Goal: Information Seeking & Learning: Learn about a topic

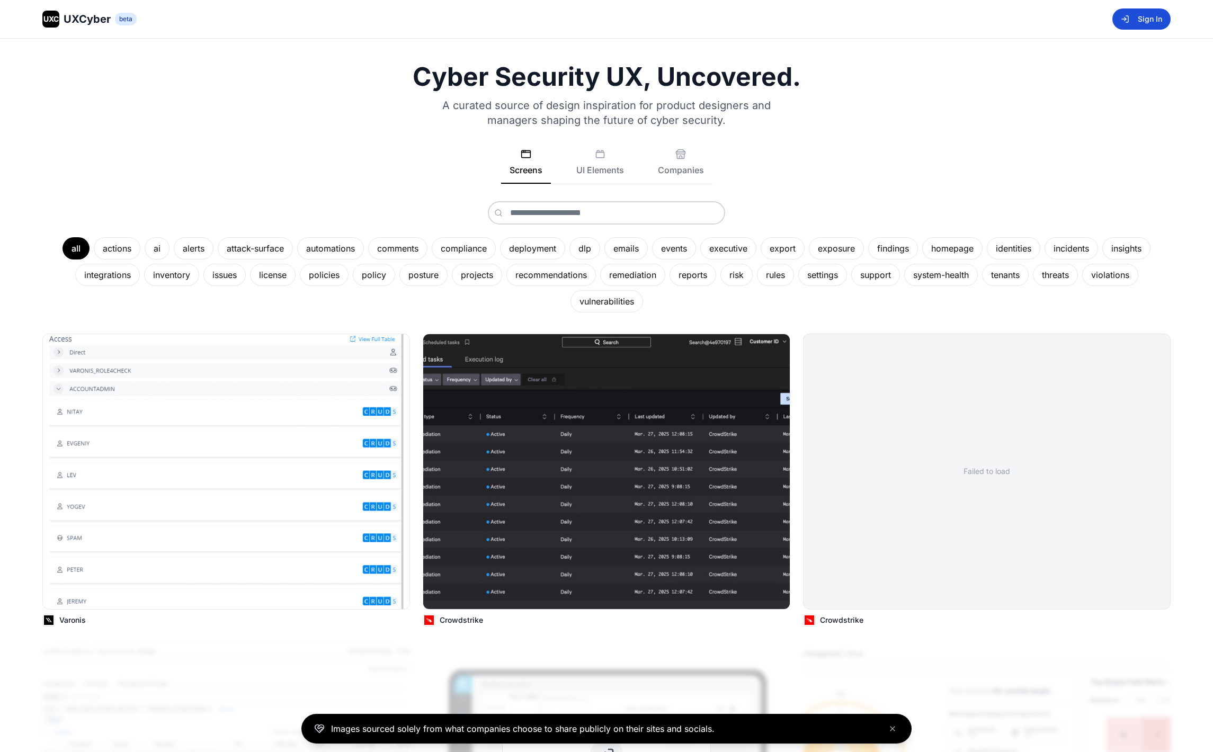
click at [1152, 24] on button "Sign In" at bounding box center [1142, 18] width 58 height 21
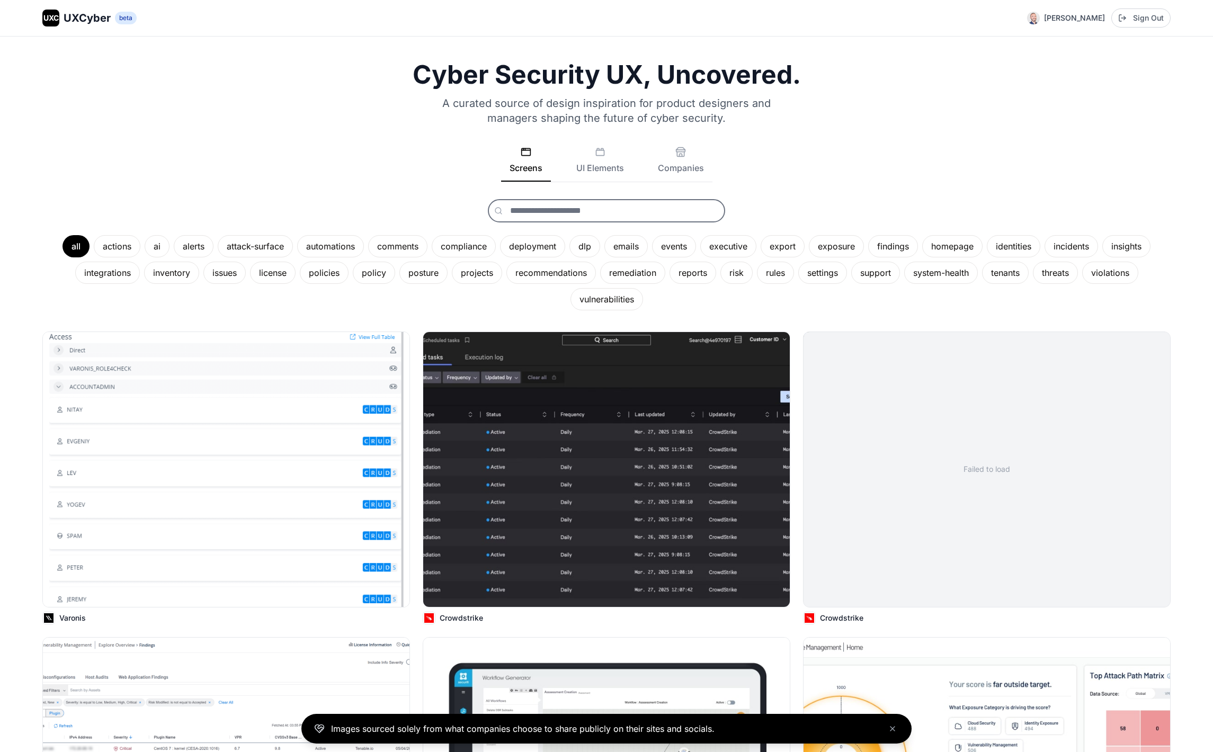
click at [542, 212] on input "text" at bounding box center [606, 210] width 237 height 23
type input "***"
click at [530, 230] on button "dlp" at bounding box center [606, 235] width 236 height 21
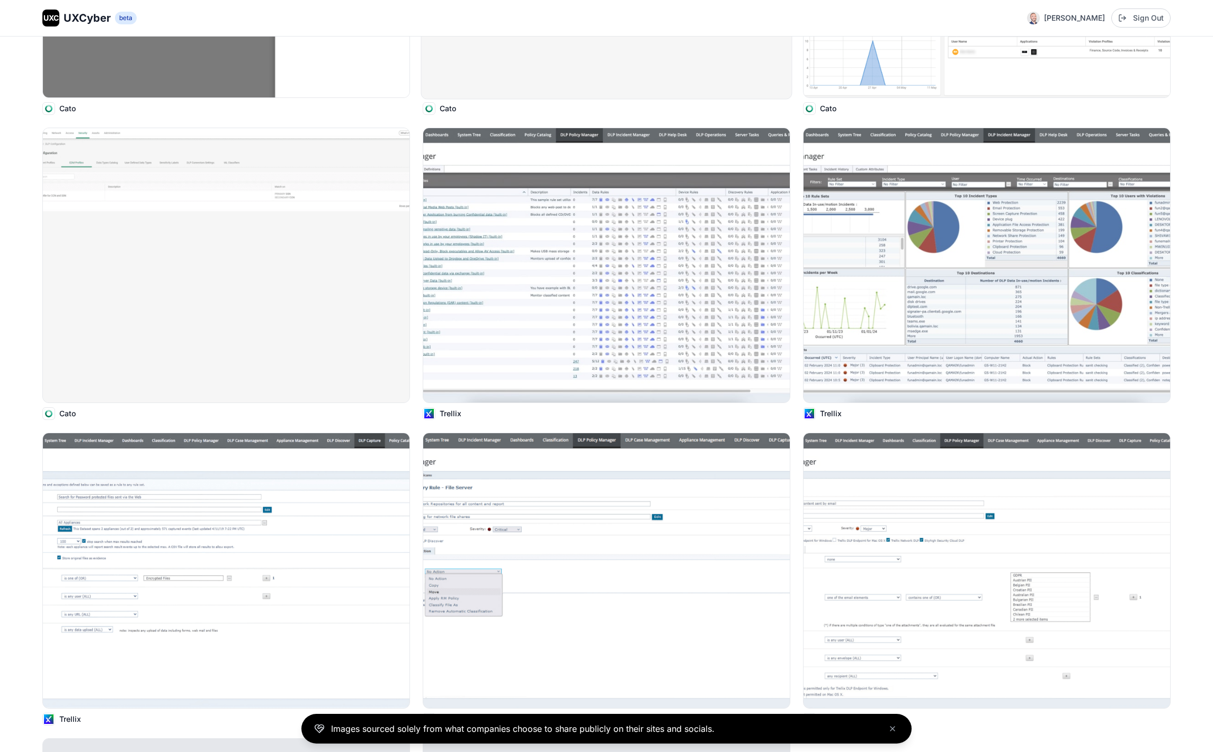
scroll to position [850, 0]
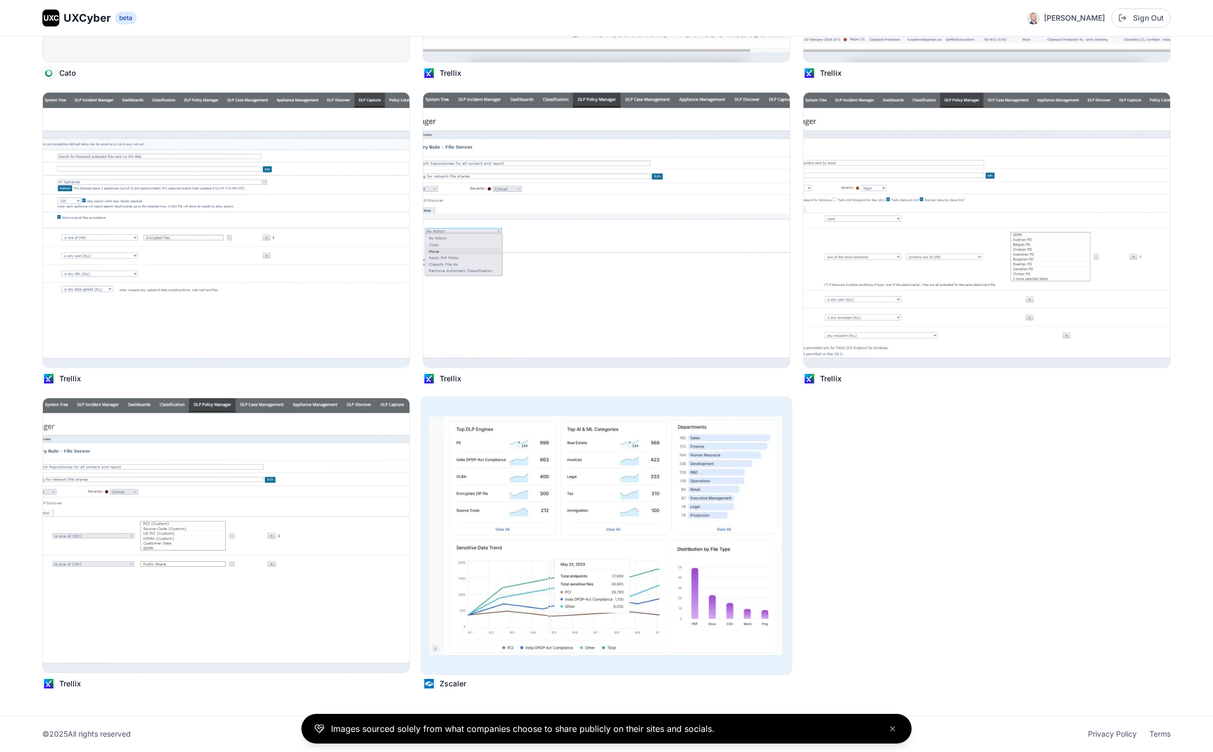
click at [546, 554] on img at bounding box center [607, 536] width 370 height 278
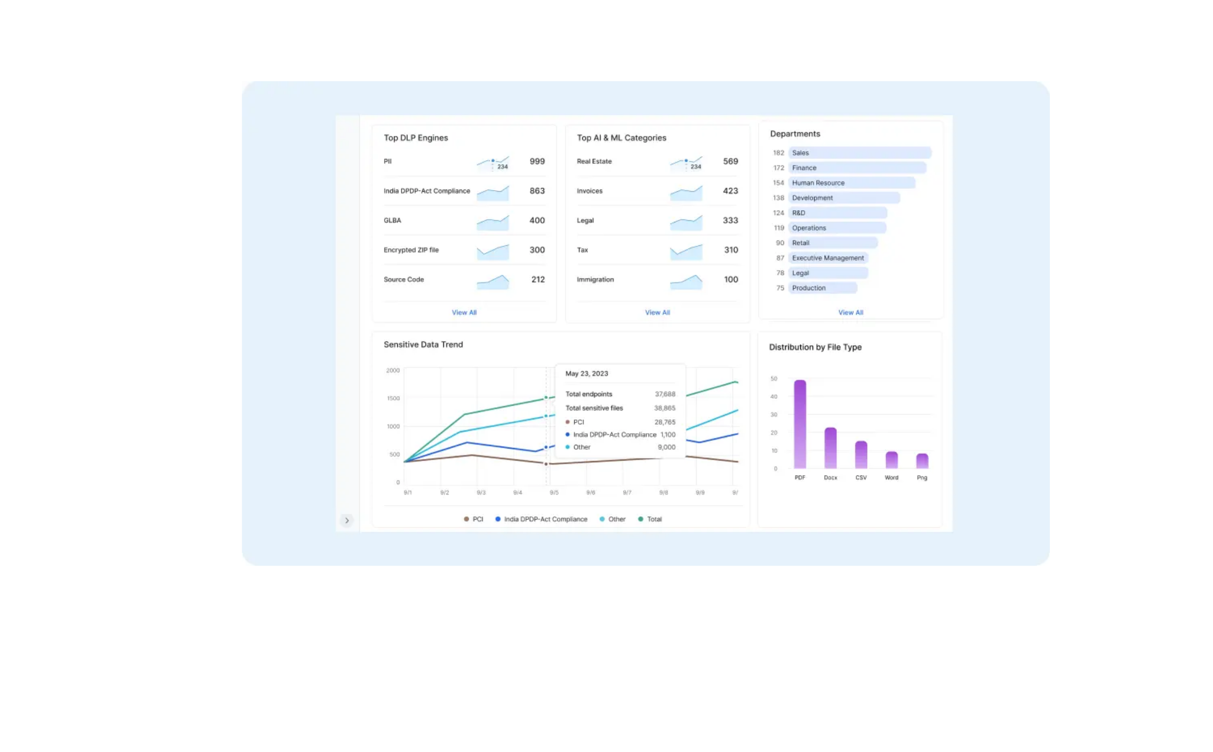
click at [292, 441] on div at bounding box center [606, 376] width 1171 height 677
click at [558, 370] on img at bounding box center [607, 397] width 530 height 318
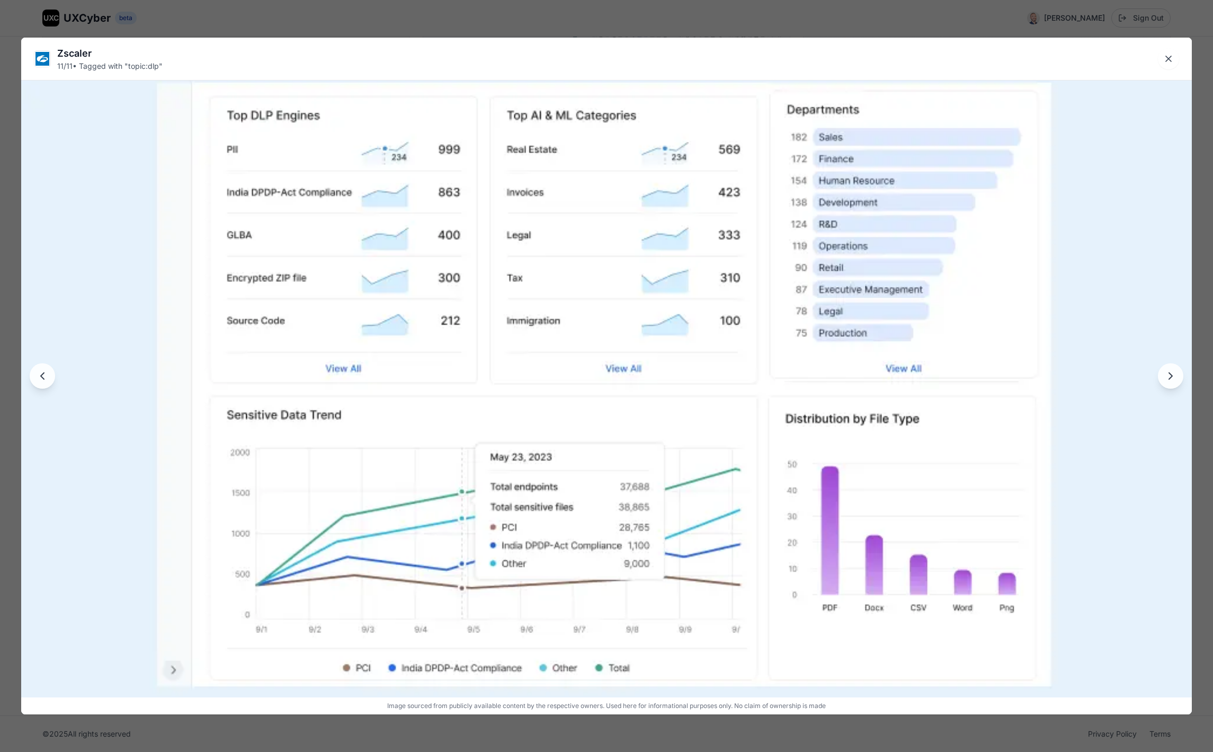
click at [120, 30] on div "Zscaler 11 / 11 • Tagged with " topic:dlp " Image sourced from publicly availab…" at bounding box center [606, 376] width 1213 height 752
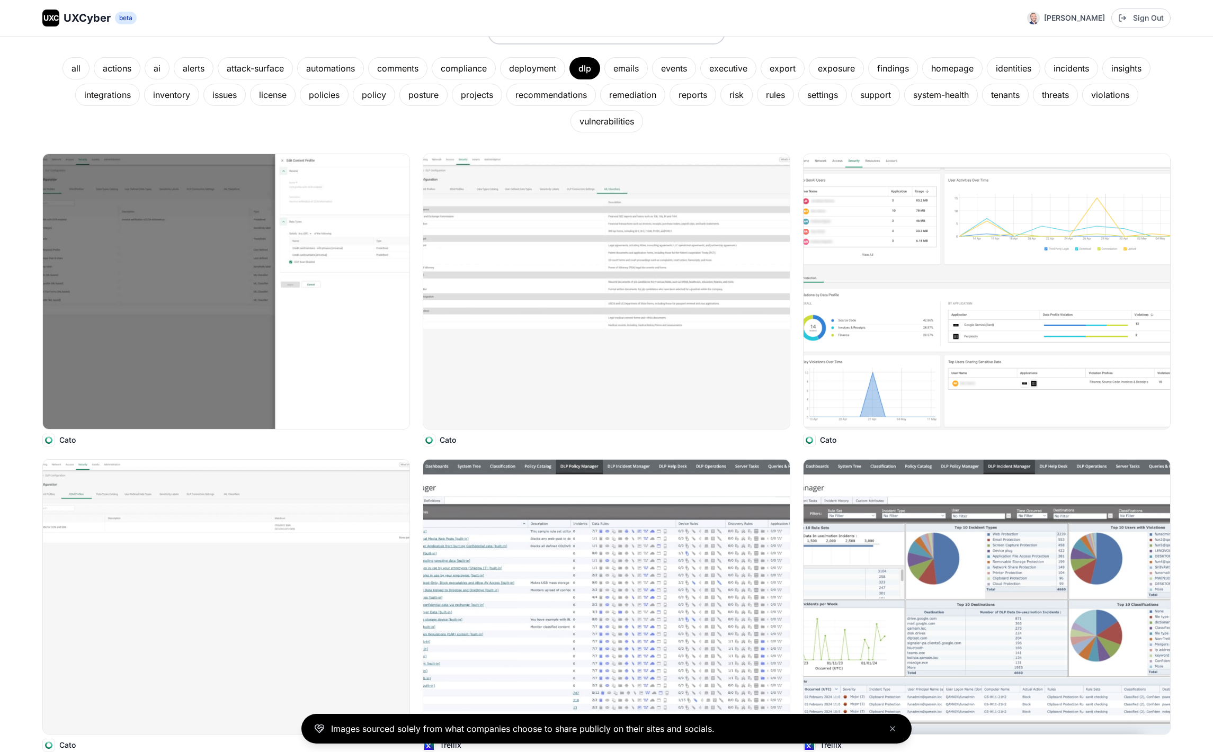
scroll to position [0, 0]
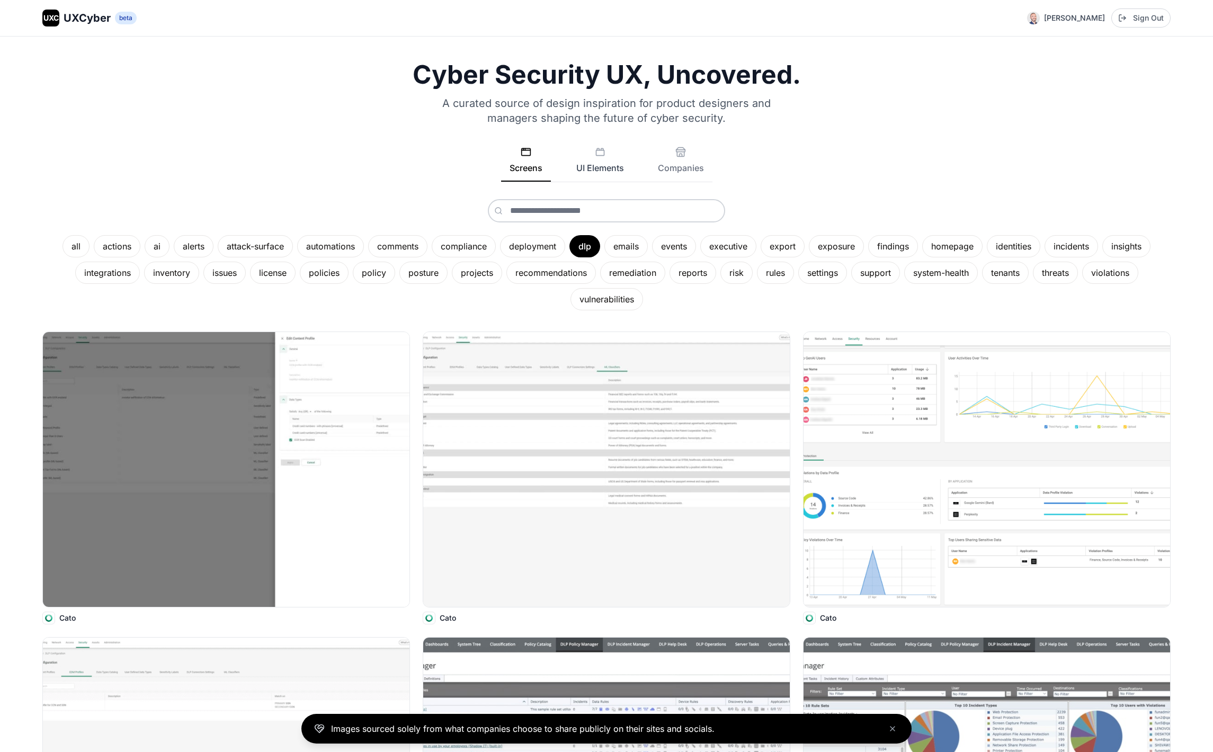
click at [596, 163] on button "UI Elements" at bounding box center [600, 164] width 65 height 35
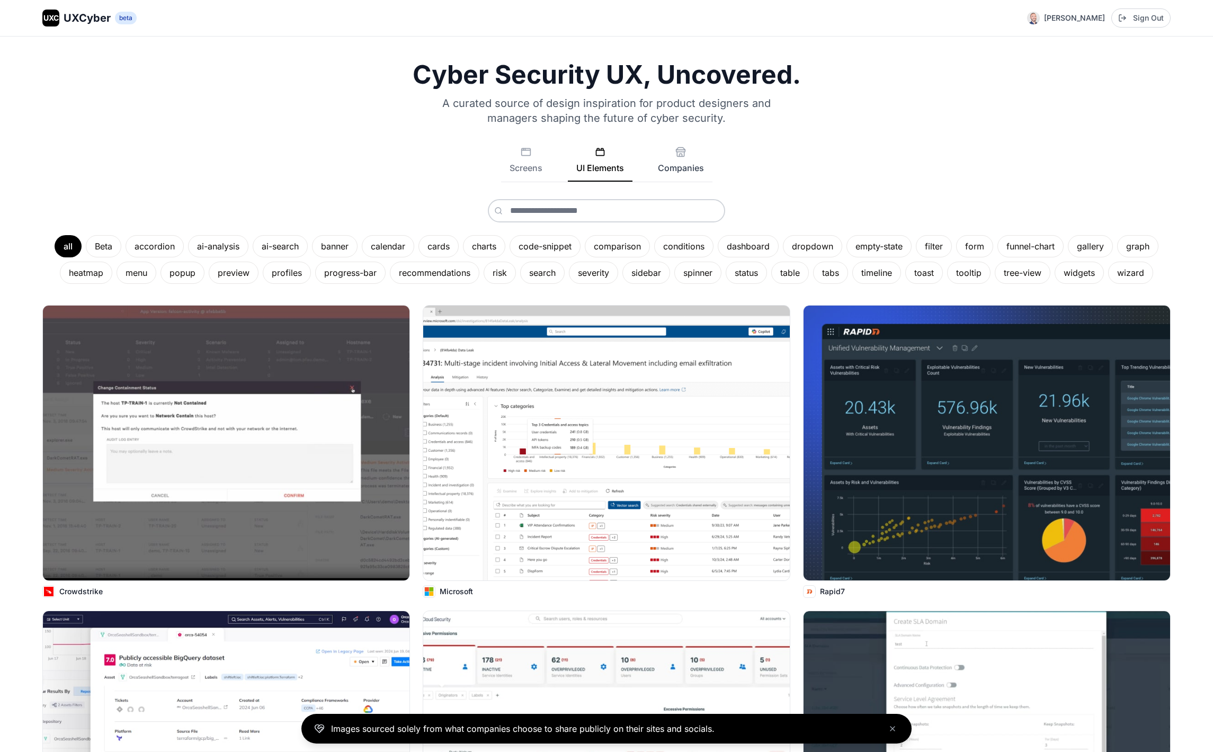
click at [688, 157] on button "Companies" at bounding box center [680, 164] width 63 height 35
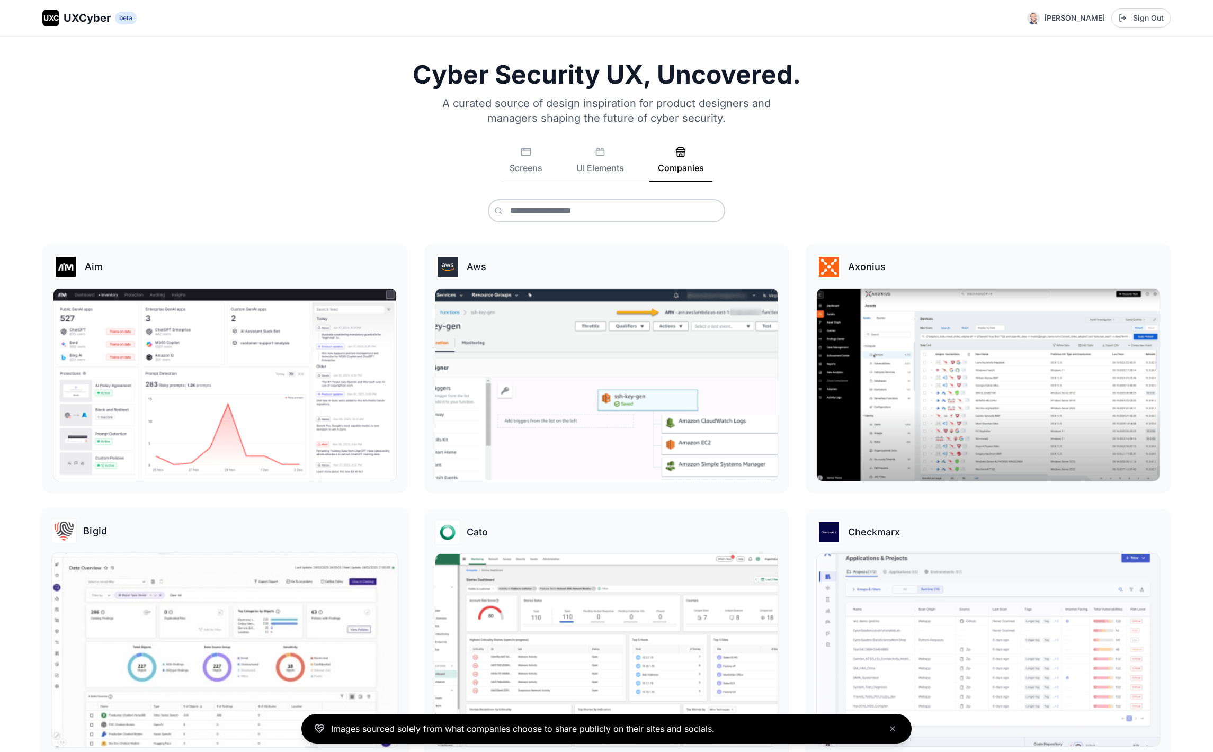
click at [215, 591] on img at bounding box center [225, 650] width 346 height 194
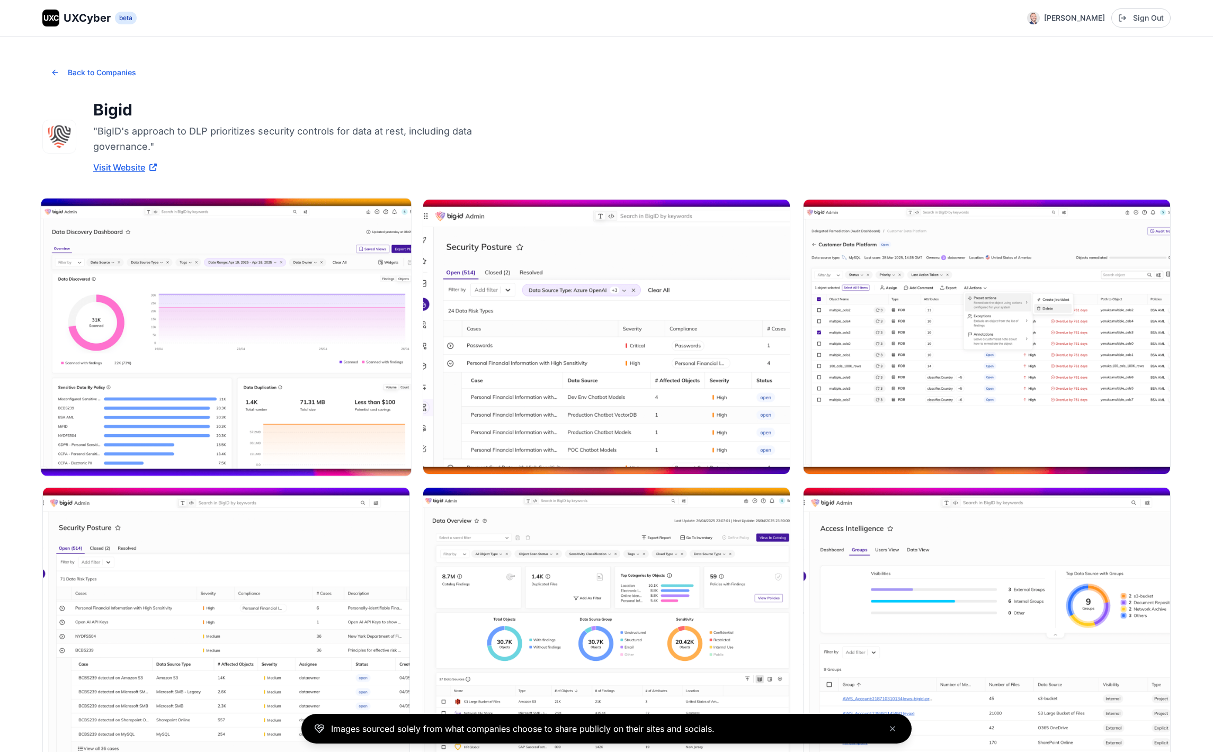
click at [209, 283] on img at bounding box center [226, 337] width 370 height 278
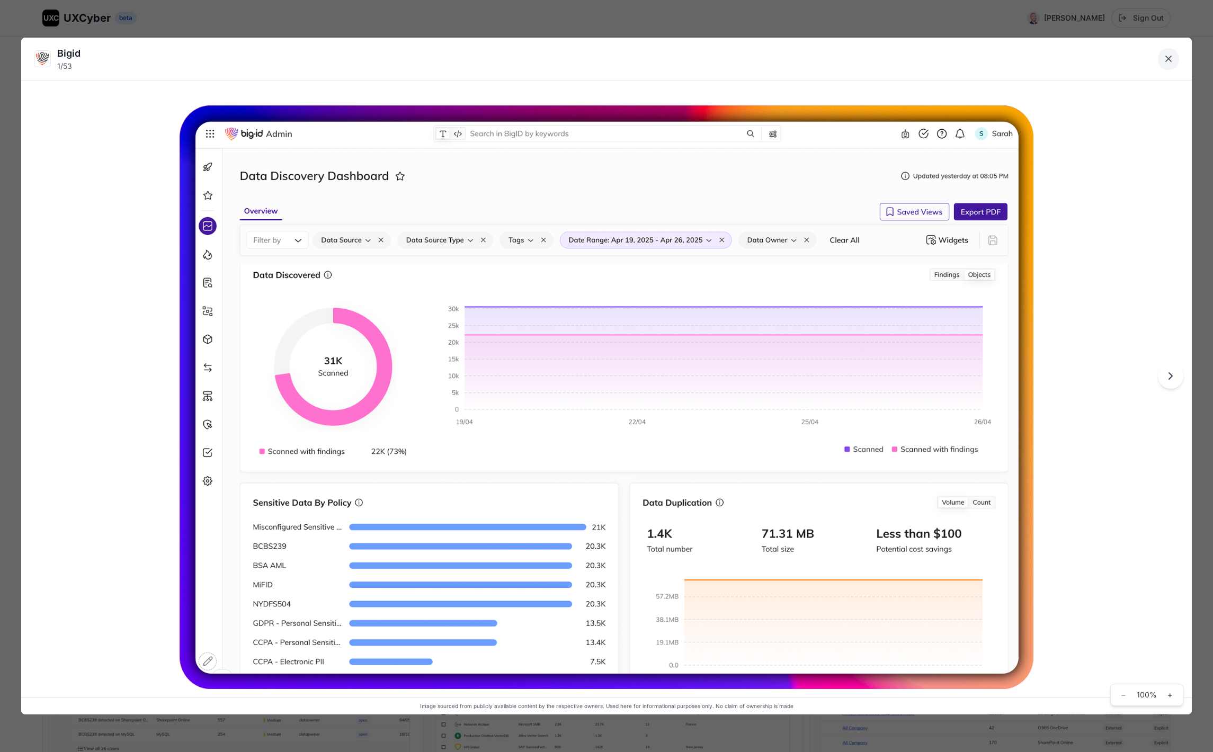
click at [1169, 58] on icon "Close lightbox" at bounding box center [1168, 58] width 5 height 5
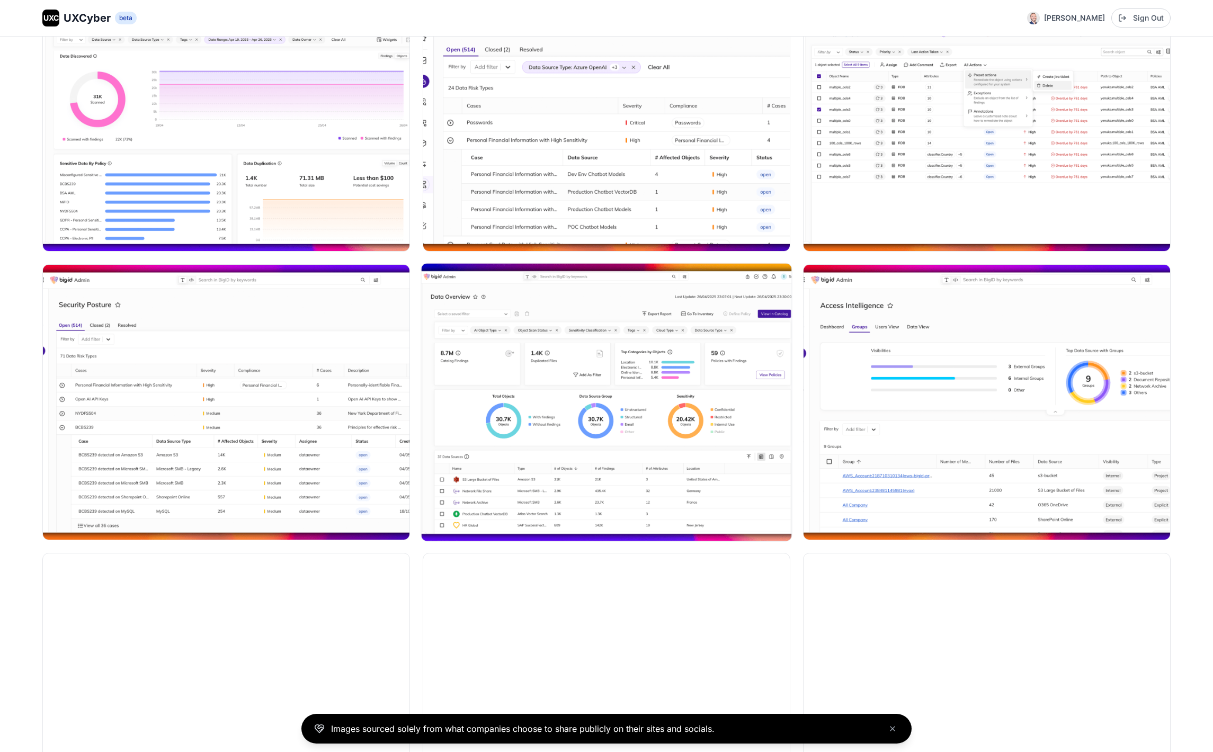
scroll to position [300, 0]
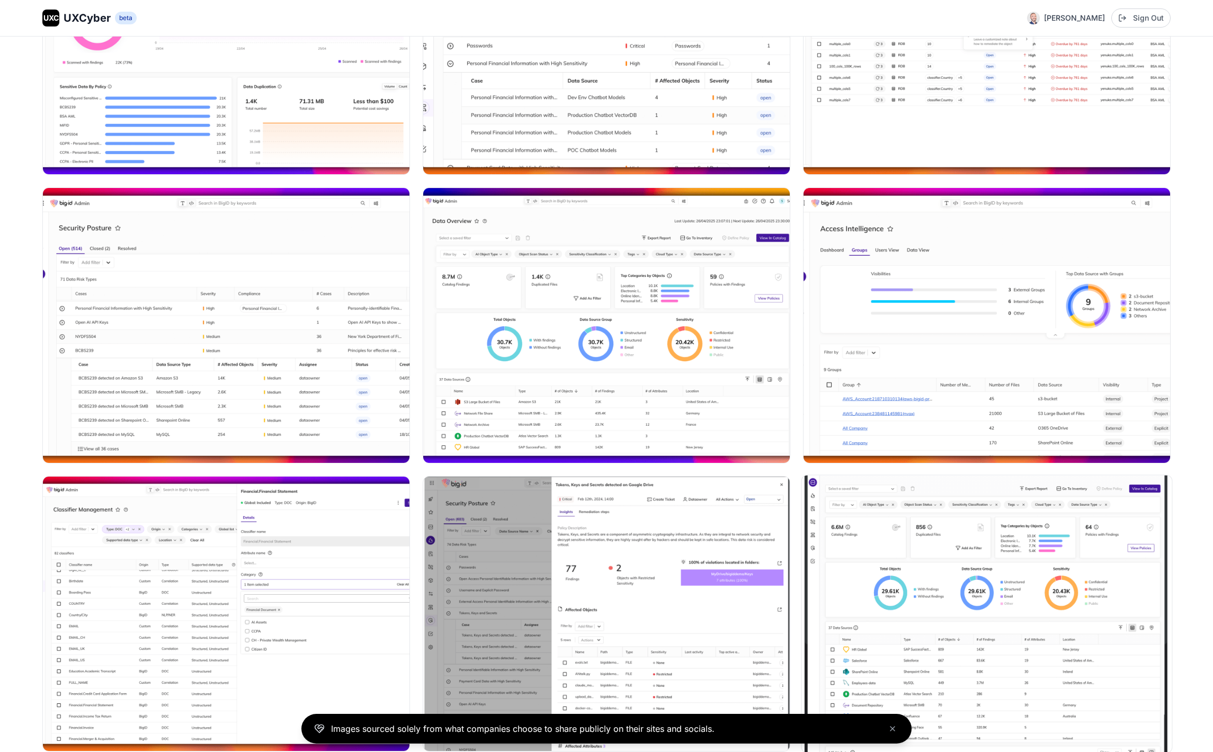
click at [955, 586] on img at bounding box center [987, 614] width 370 height 278
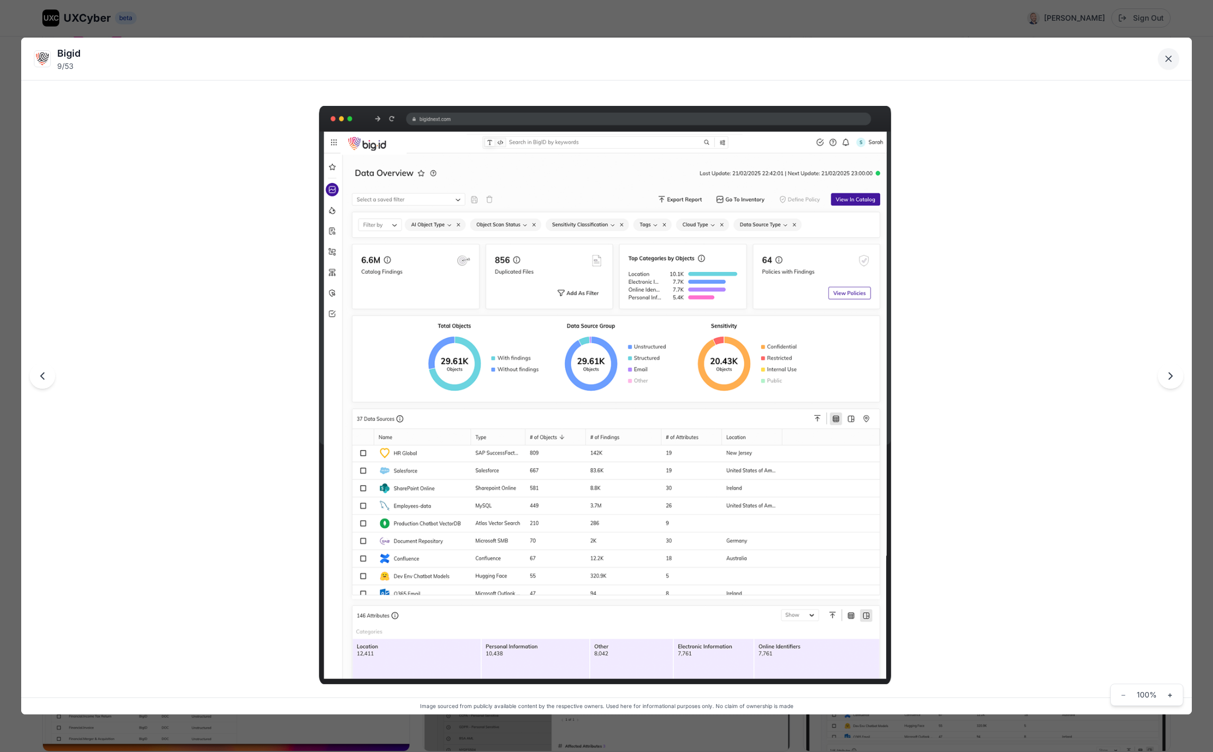
click at [1168, 60] on icon "Close lightbox" at bounding box center [1168, 59] width 11 height 11
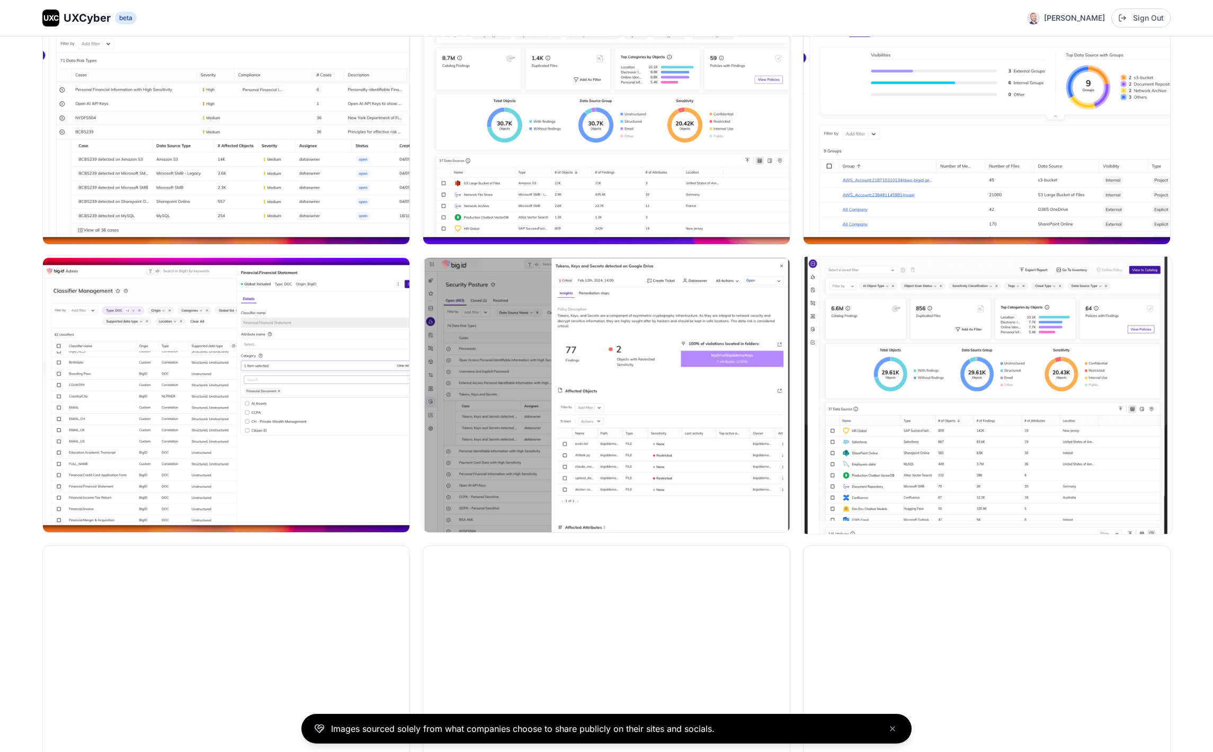
scroll to position [541, 0]
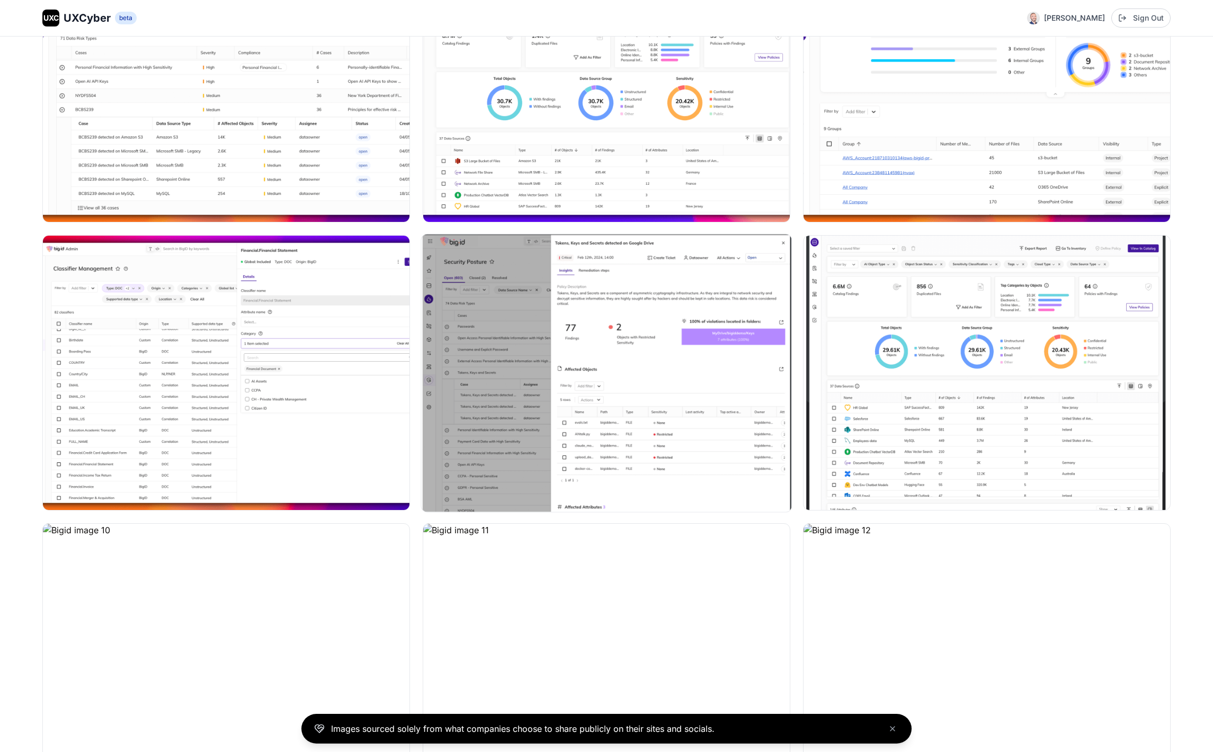
click at [617, 282] on img at bounding box center [607, 373] width 370 height 278
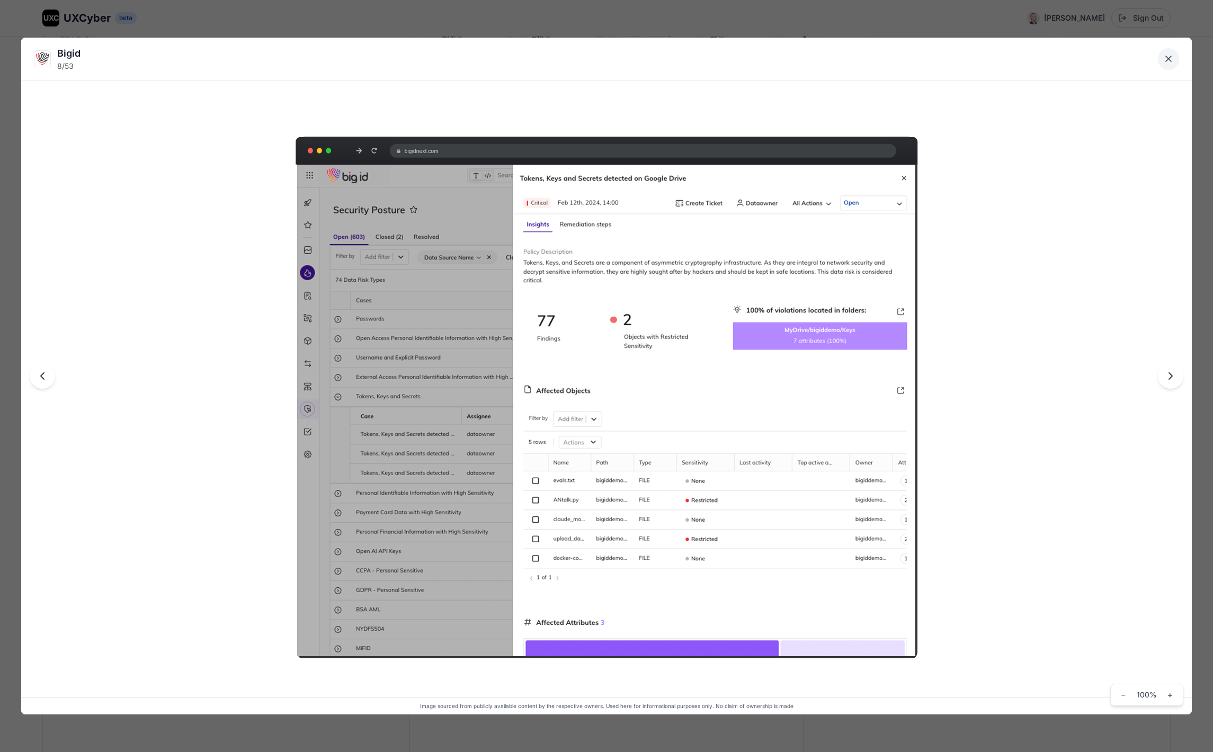
click at [1169, 57] on icon "Close lightbox" at bounding box center [1168, 58] width 5 height 5
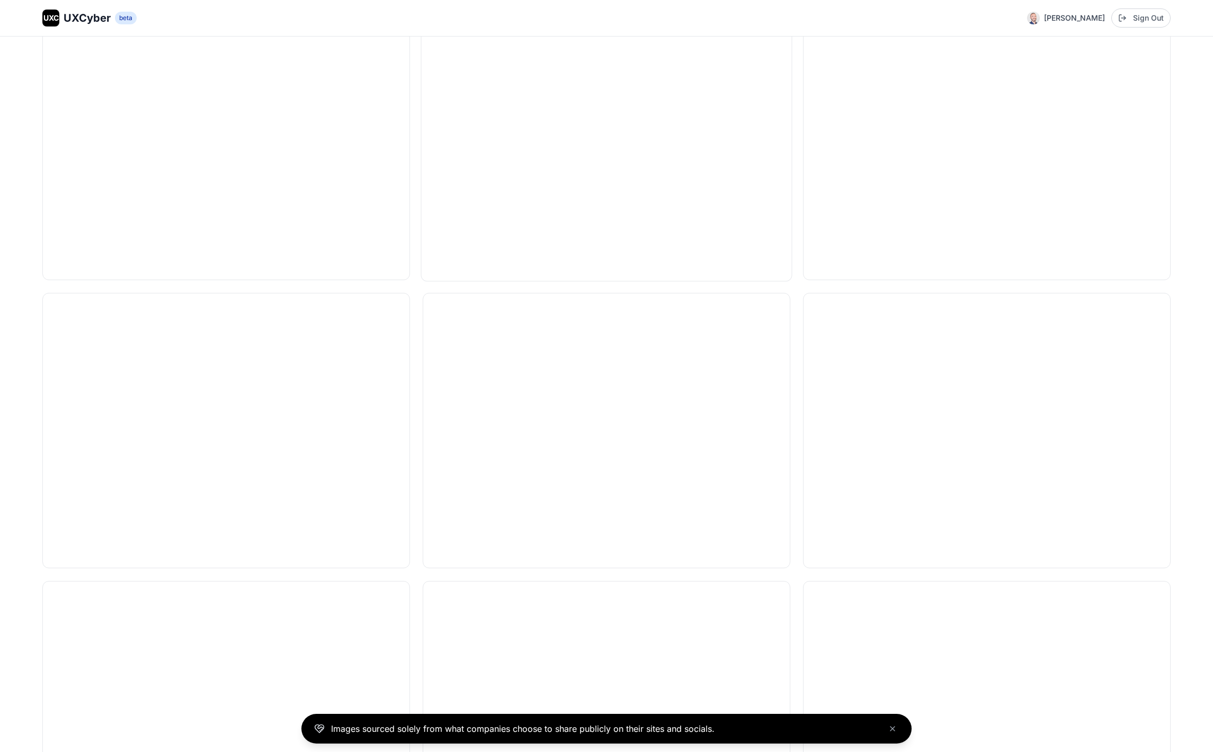
scroll to position [4688, 0]
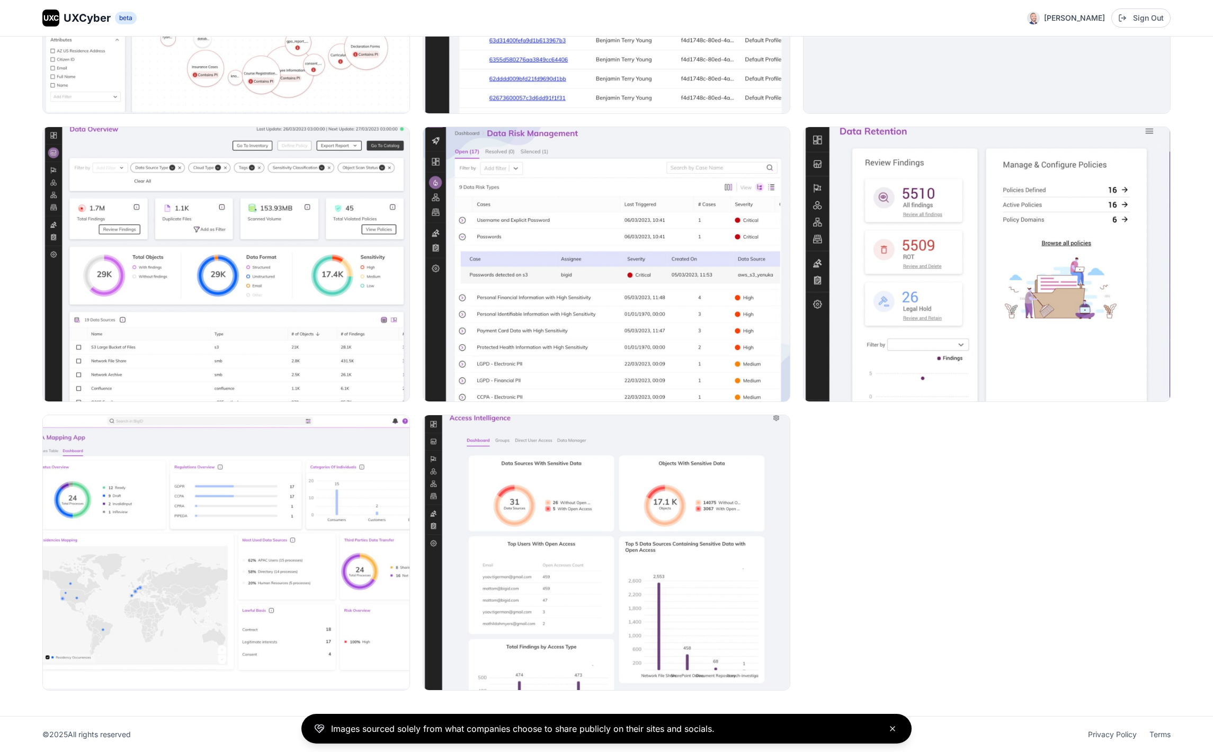
click at [894, 727] on icon "Close banner" at bounding box center [893, 729] width 4 height 4
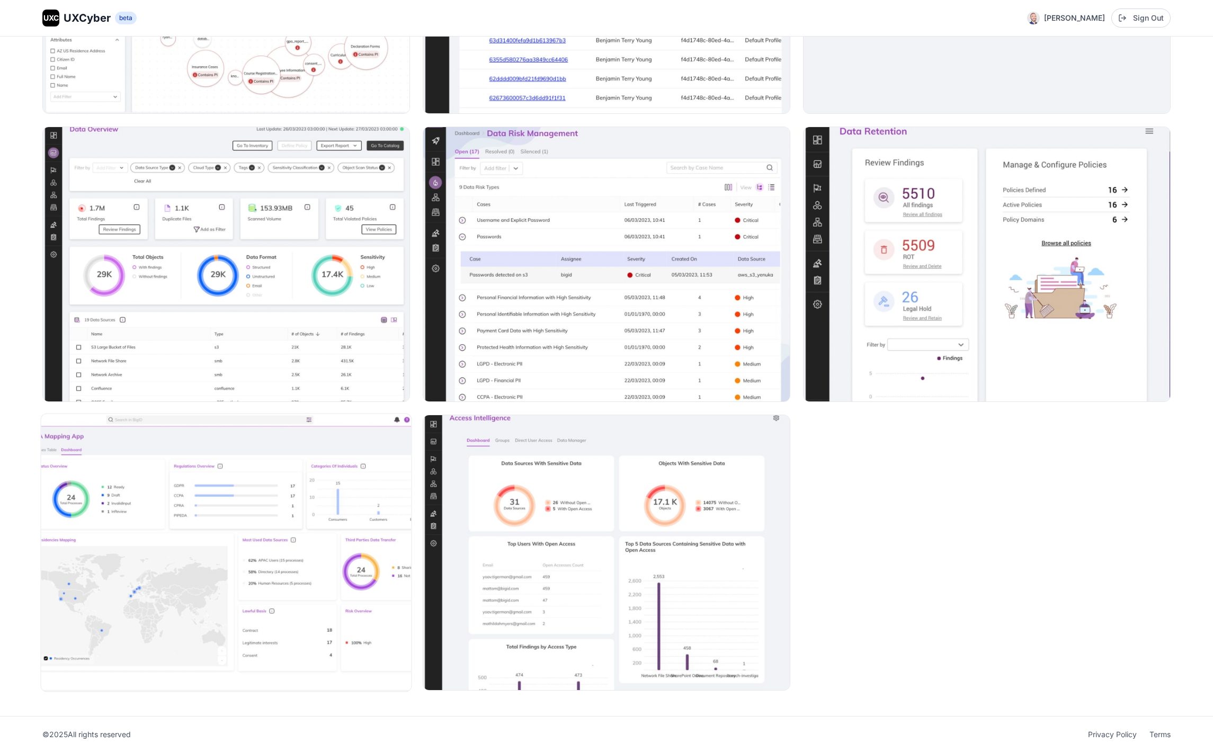
click at [139, 551] on img at bounding box center [226, 553] width 370 height 278
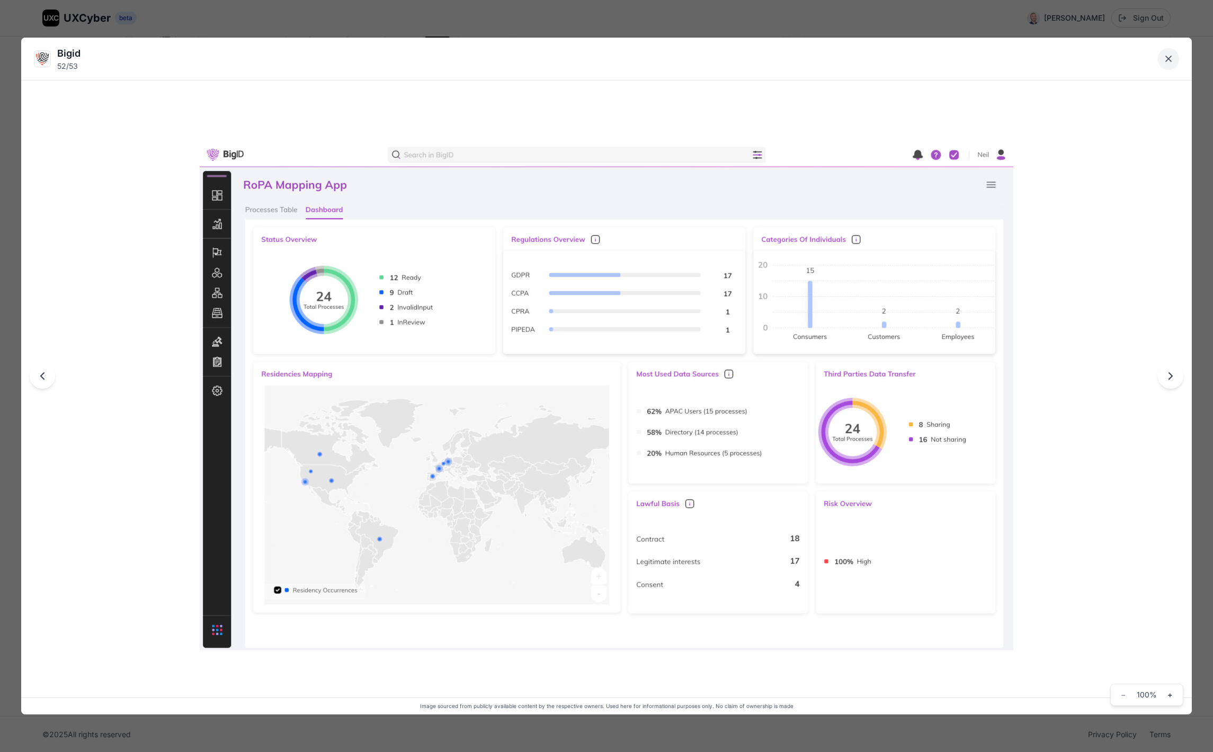
click at [1174, 56] on button "Close lightbox" at bounding box center [1168, 58] width 21 height 21
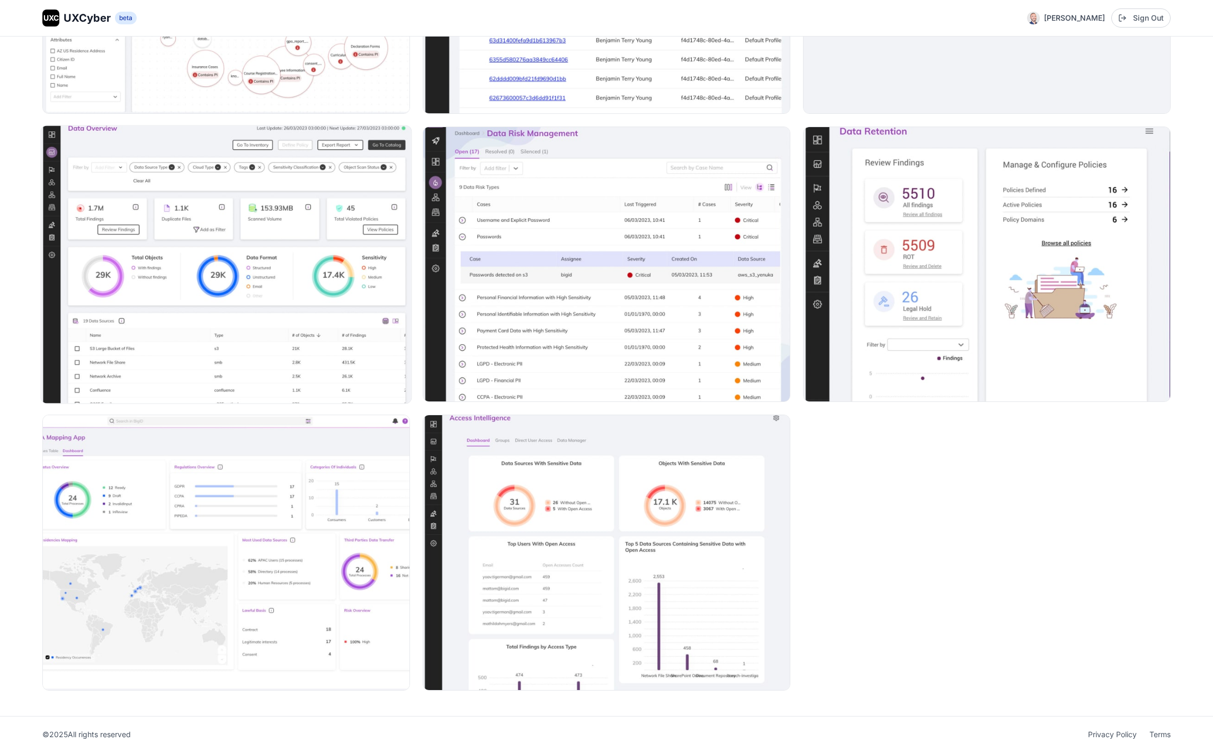
click at [288, 240] on img at bounding box center [226, 265] width 370 height 278
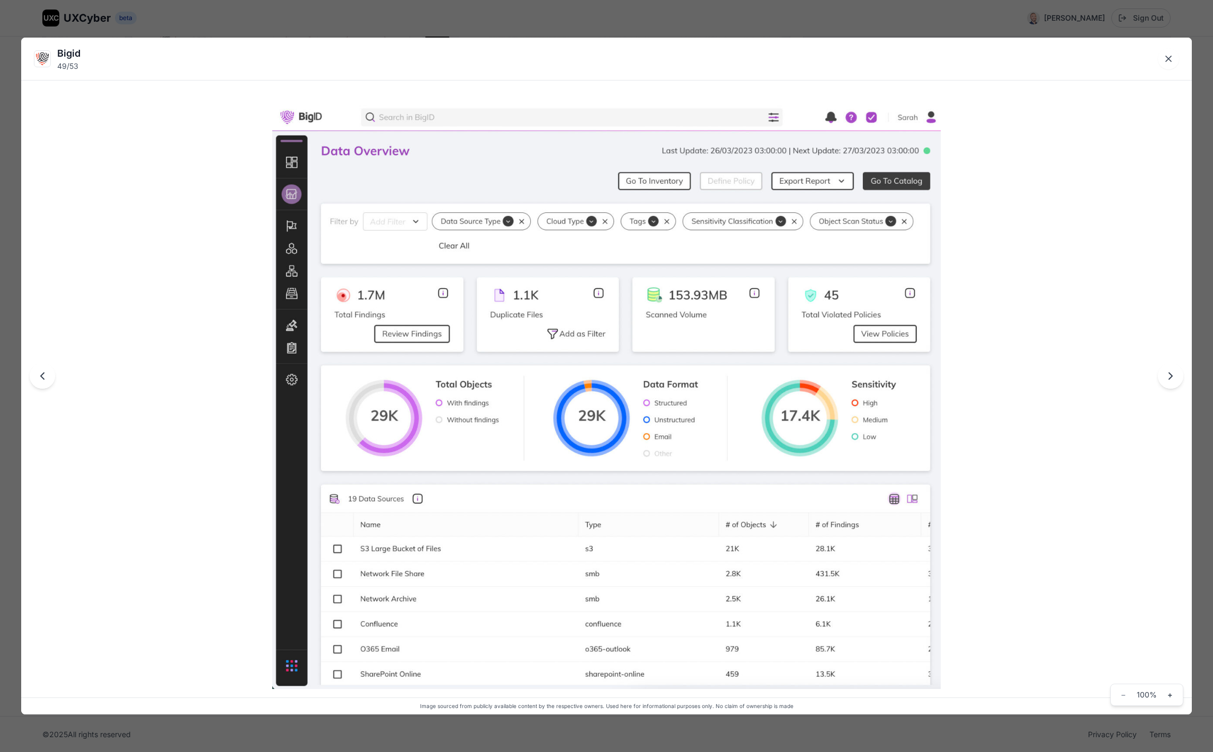
click at [1174, 55] on button "Close lightbox" at bounding box center [1168, 58] width 21 height 21
